Goal: Find contact information: Find contact information

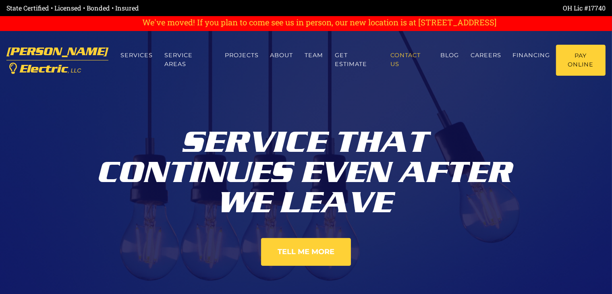
click at [403, 63] on link "Contact us" at bounding box center [410, 60] width 50 height 30
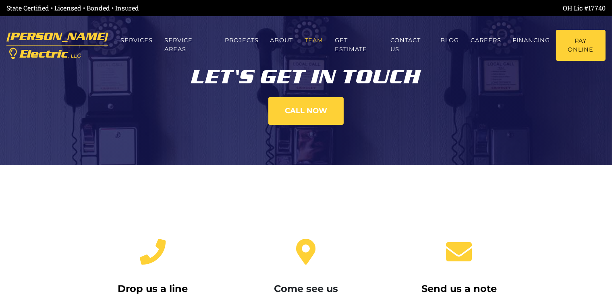
click at [299, 40] on link "Team" at bounding box center [314, 40] width 30 height 21
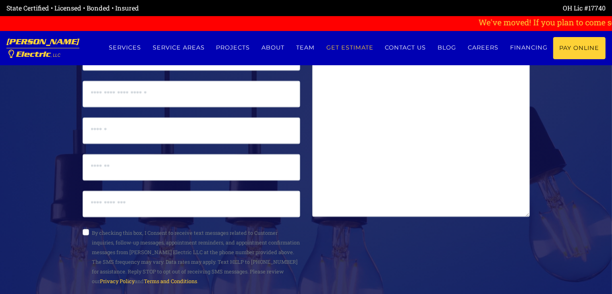
scroll to position [4274, 0]
